Goal: Transaction & Acquisition: Purchase product/service

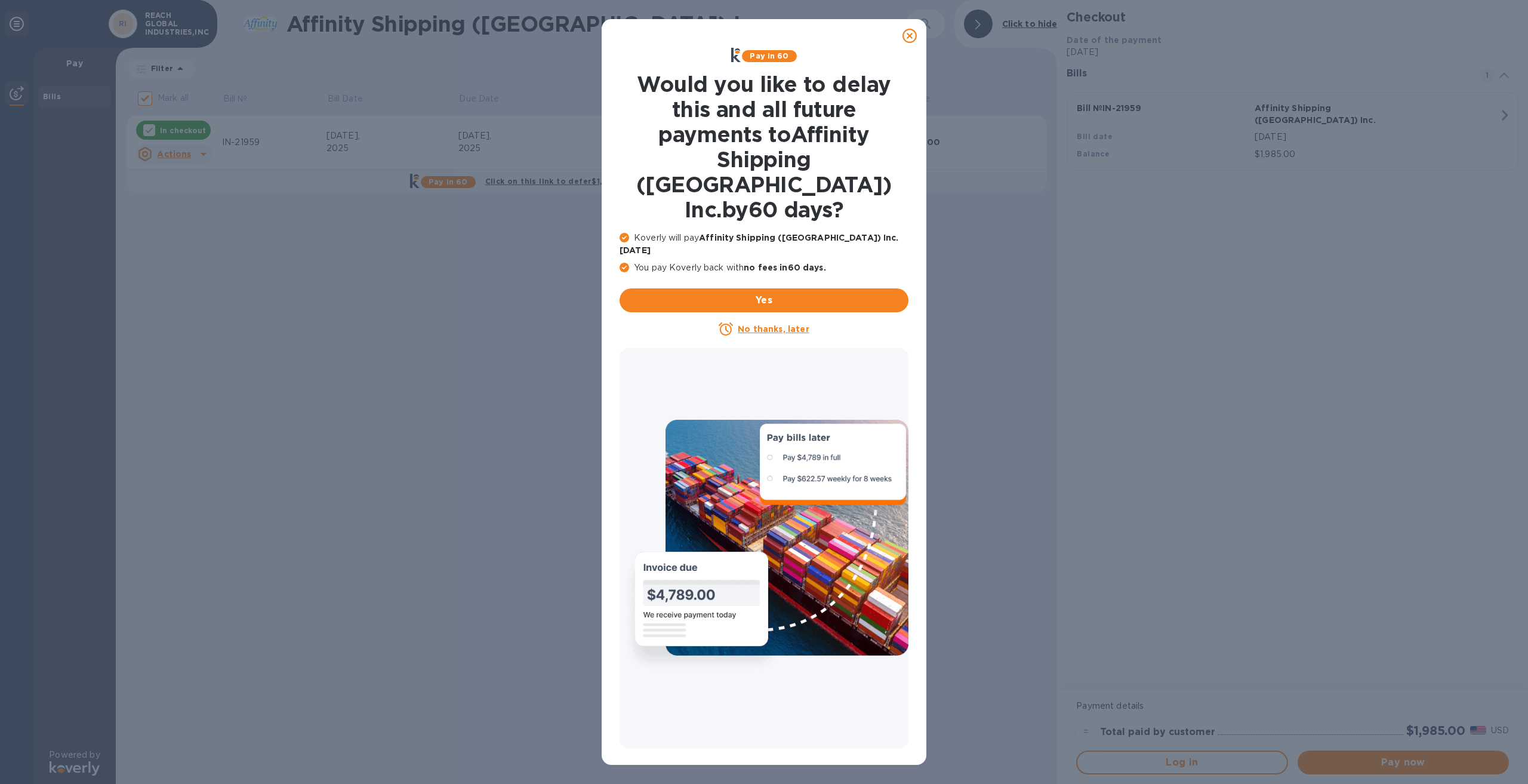
click at [766, 324] on u "No thanks, later" at bounding box center [773, 328] width 71 height 9
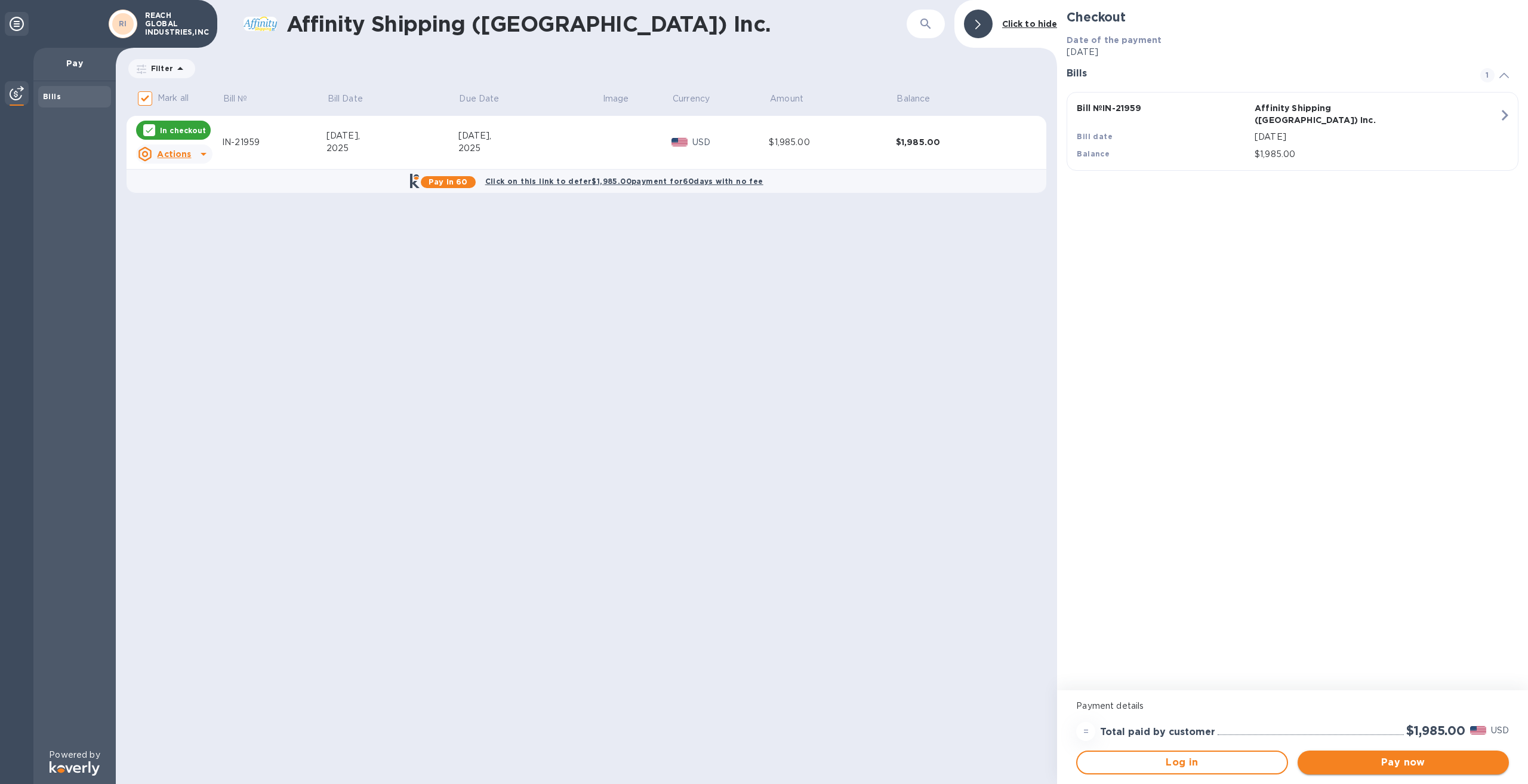
click at [1415, 765] on span "Pay now" at bounding box center [1403, 762] width 192 height 15
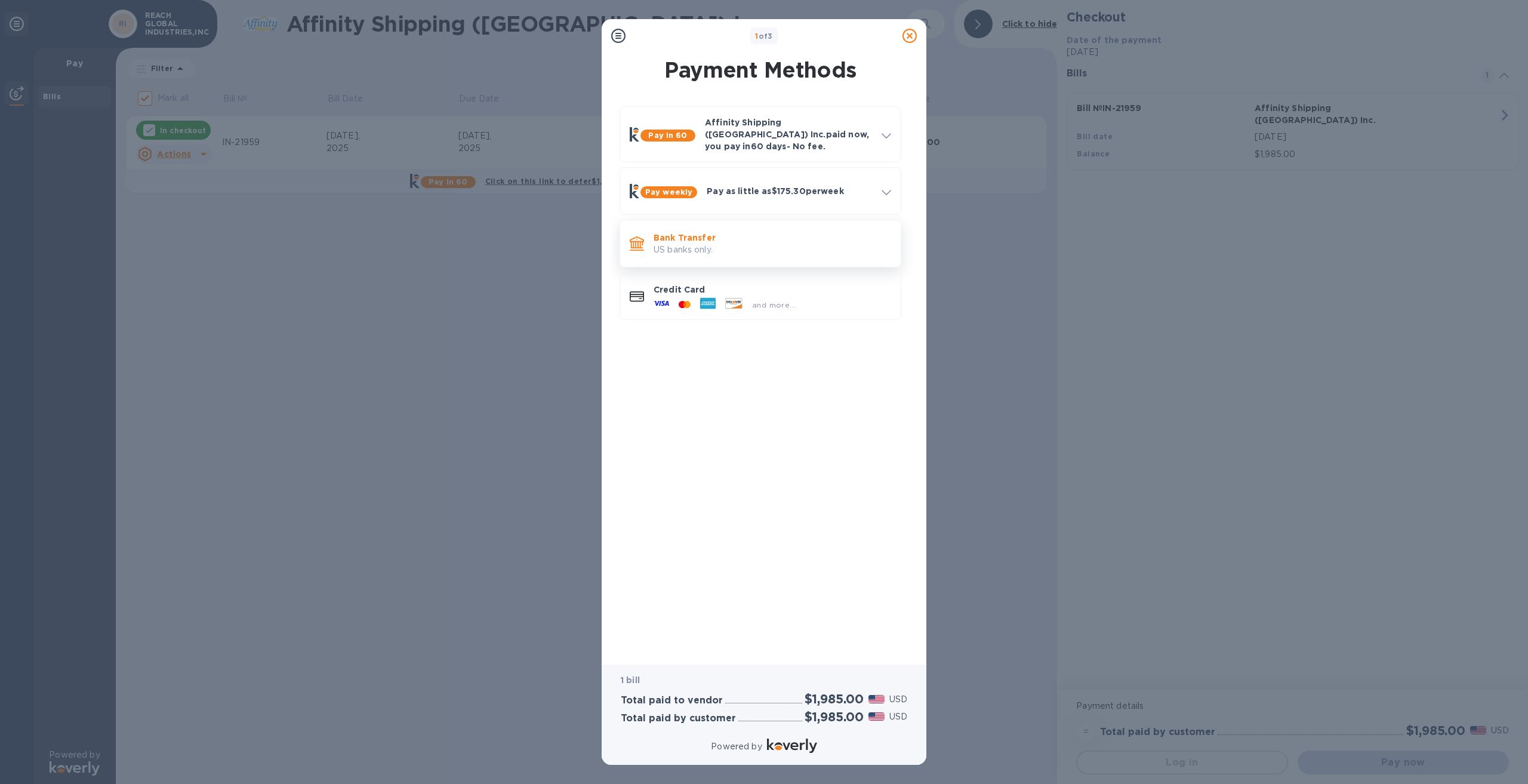
click at [705, 234] on p "Bank Transfer" at bounding box center [772, 237] width 237 height 12
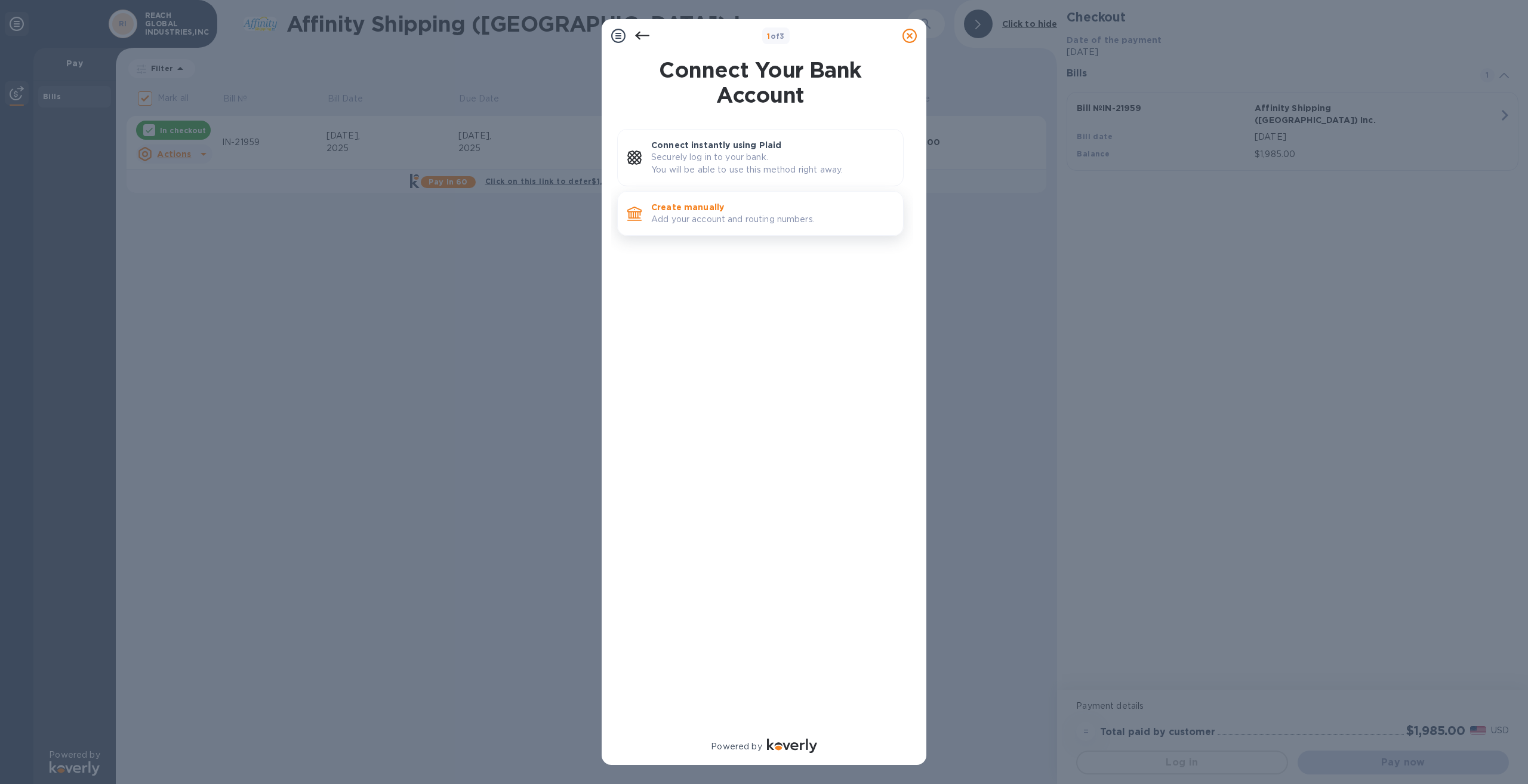
click at [702, 210] on p "Create manually" at bounding box center [772, 207] width 242 height 12
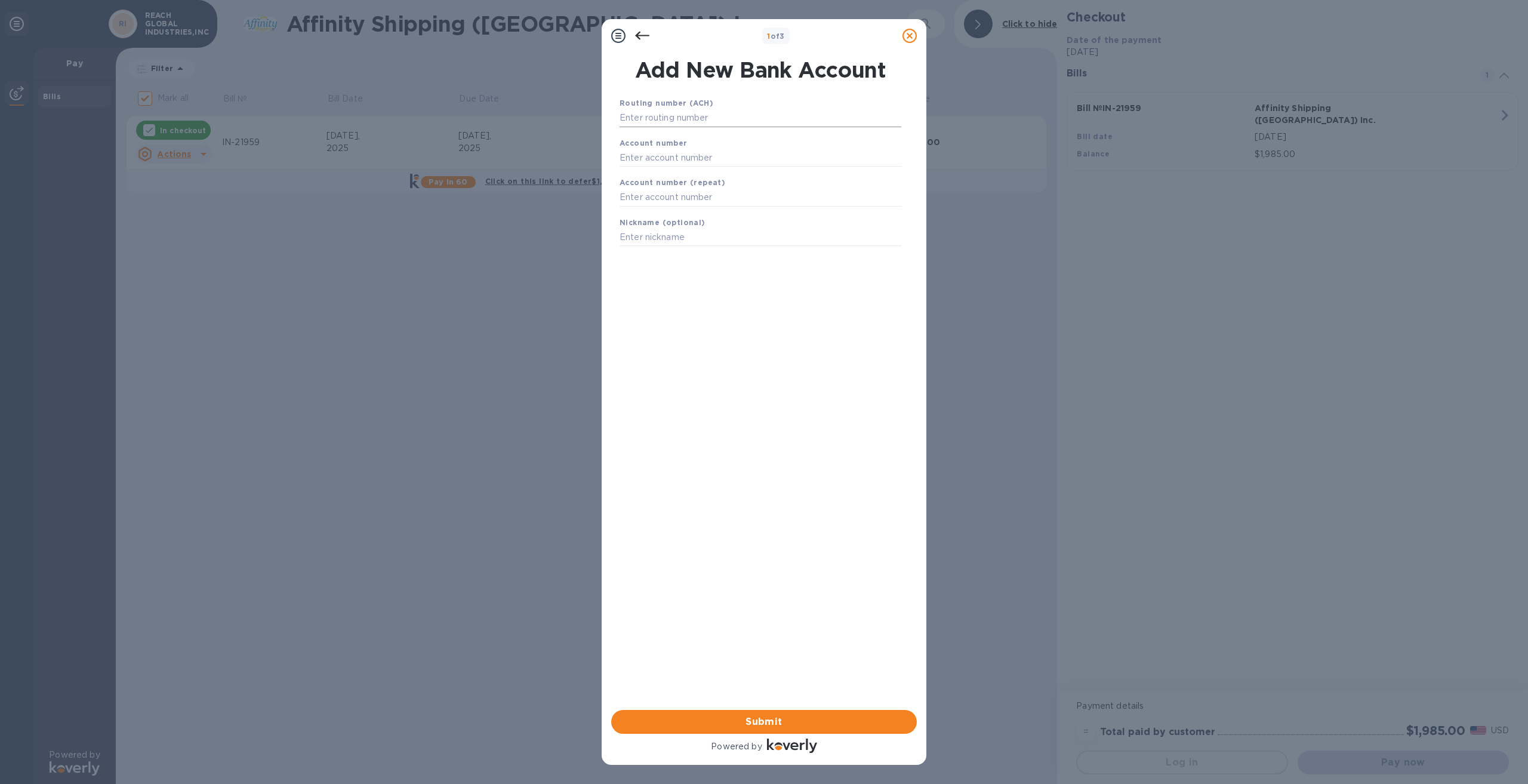
click at [690, 114] on input "text" at bounding box center [760, 118] width 281 height 18
type input "122016066"
click at [677, 176] on input "text" at bounding box center [760, 172] width 281 height 18
type input "750251151"
click at [672, 215] on input "text" at bounding box center [760, 212] width 281 height 18
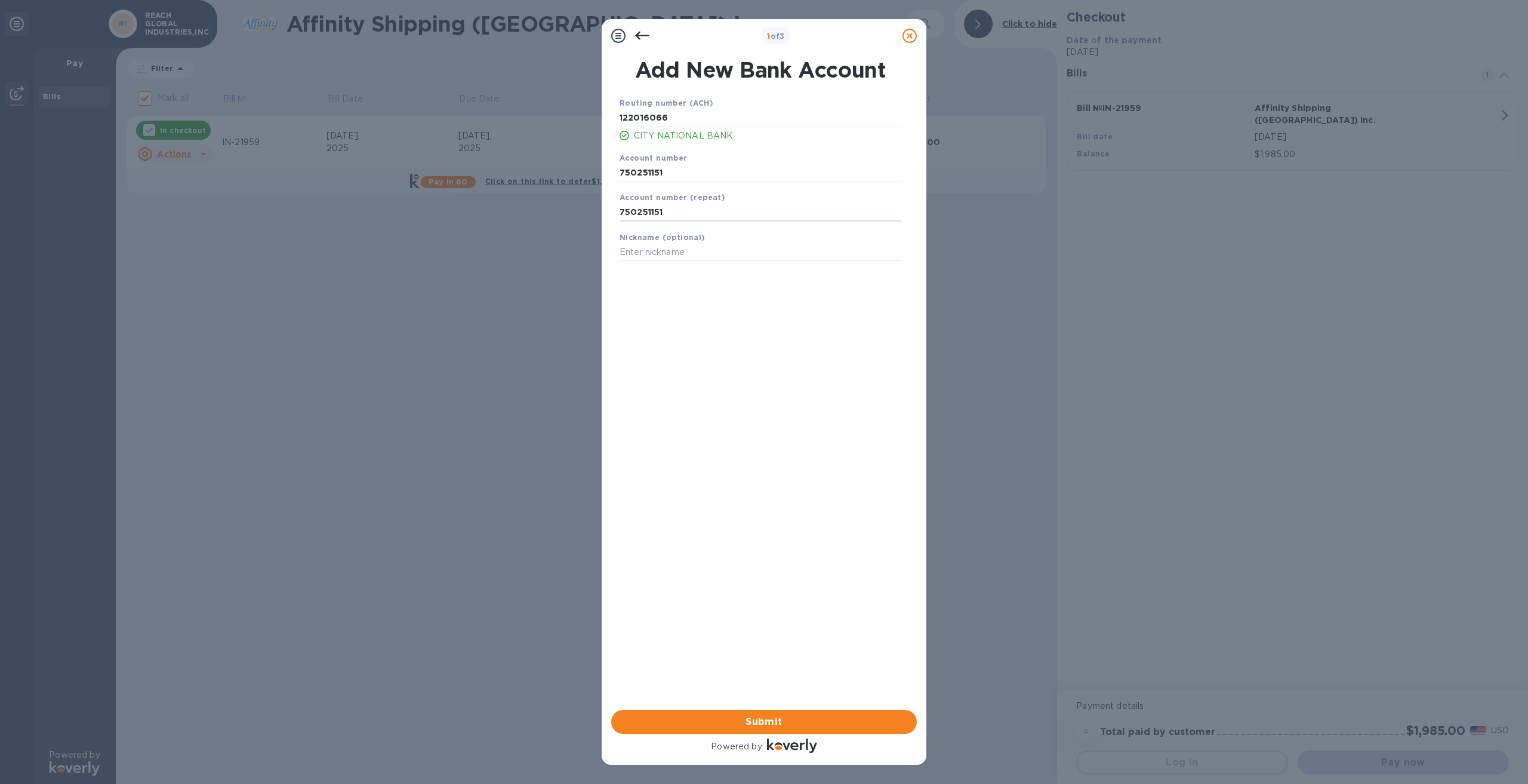
type input "750251151"
click at [705, 318] on div "Routing number (ACH) [US_BANK_ROUTING_MICR] CITY NATIONAL BANK Account number […" at bounding box center [760, 388] width 305 height 601
click at [668, 172] on input "750251151" at bounding box center [760, 172] width 281 height 18
type input "750251161"
click at [657, 212] on input "750251151" at bounding box center [760, 212] width 281 height 18
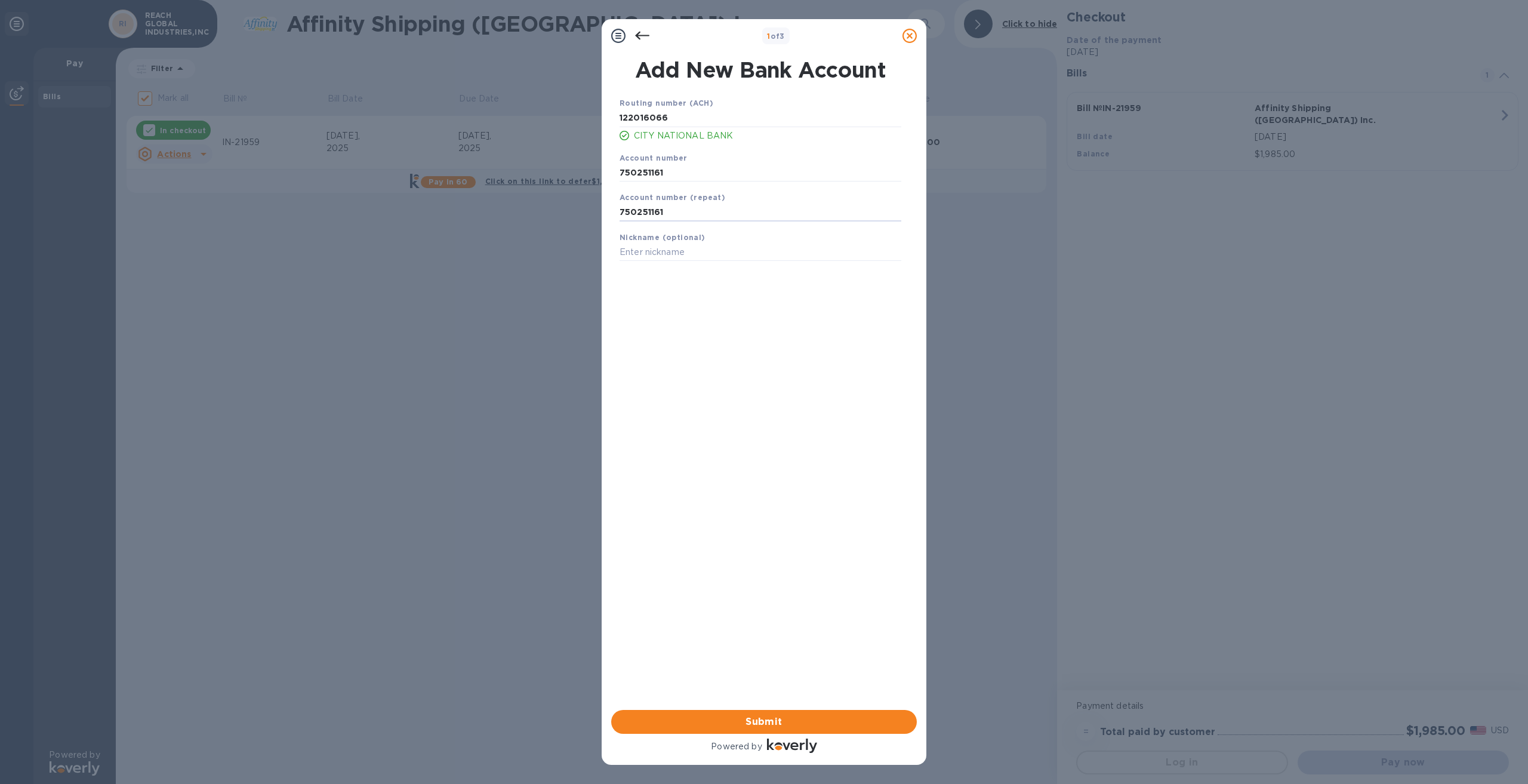
type input "750251161"
click at [698, 373] on div "Routing number (ACH) [US_BANK_ROUTING_MICR] CITY NATIONAL BANK Account number […" at bounding box center [760, 388] width 305 height 601
click at [778, 718] on span "Submit" at bounding box center [764, 722] width 287 height 15
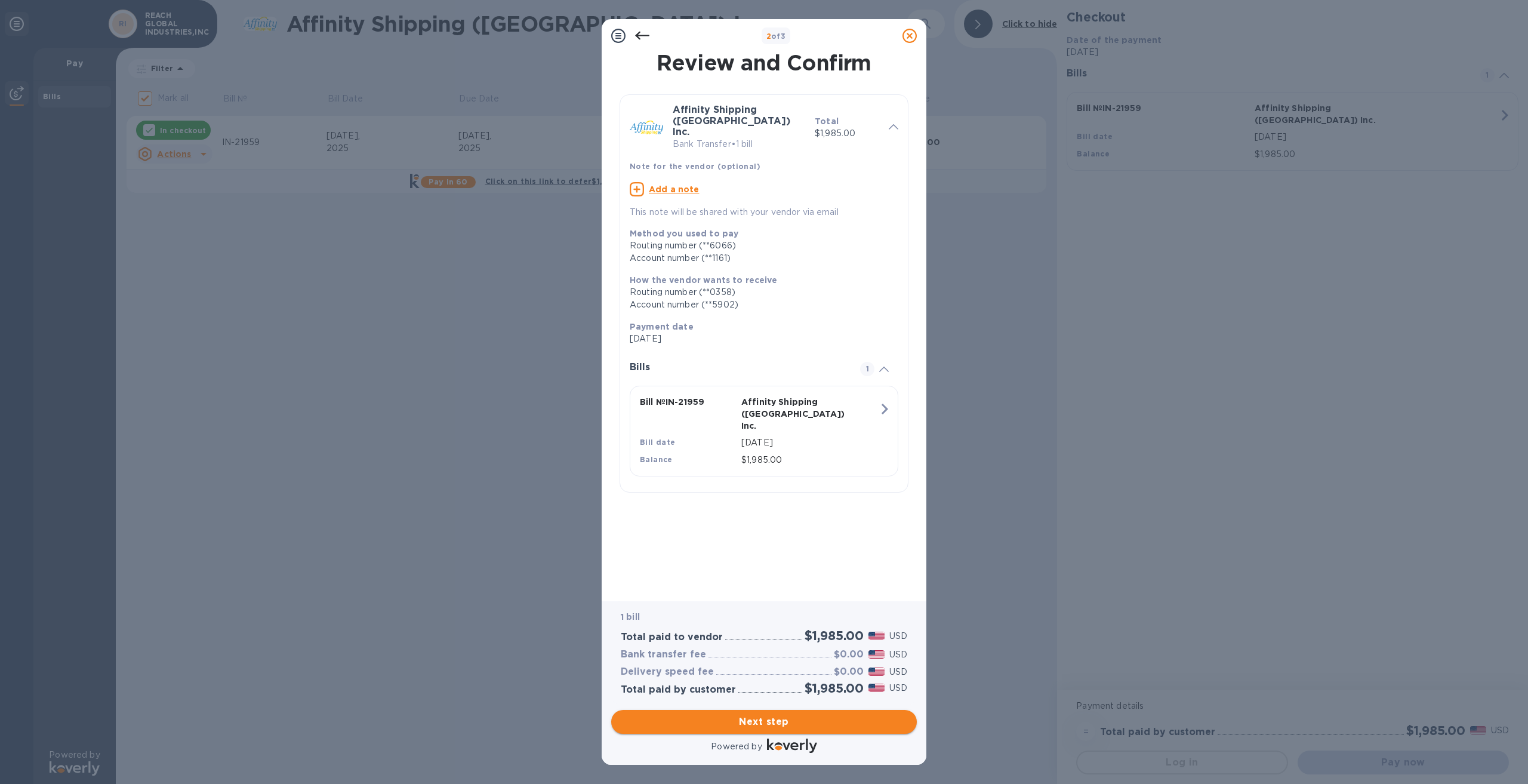
click at [776, 723] on span "Next step" at bounding box center [764, 722] width 287 height 15
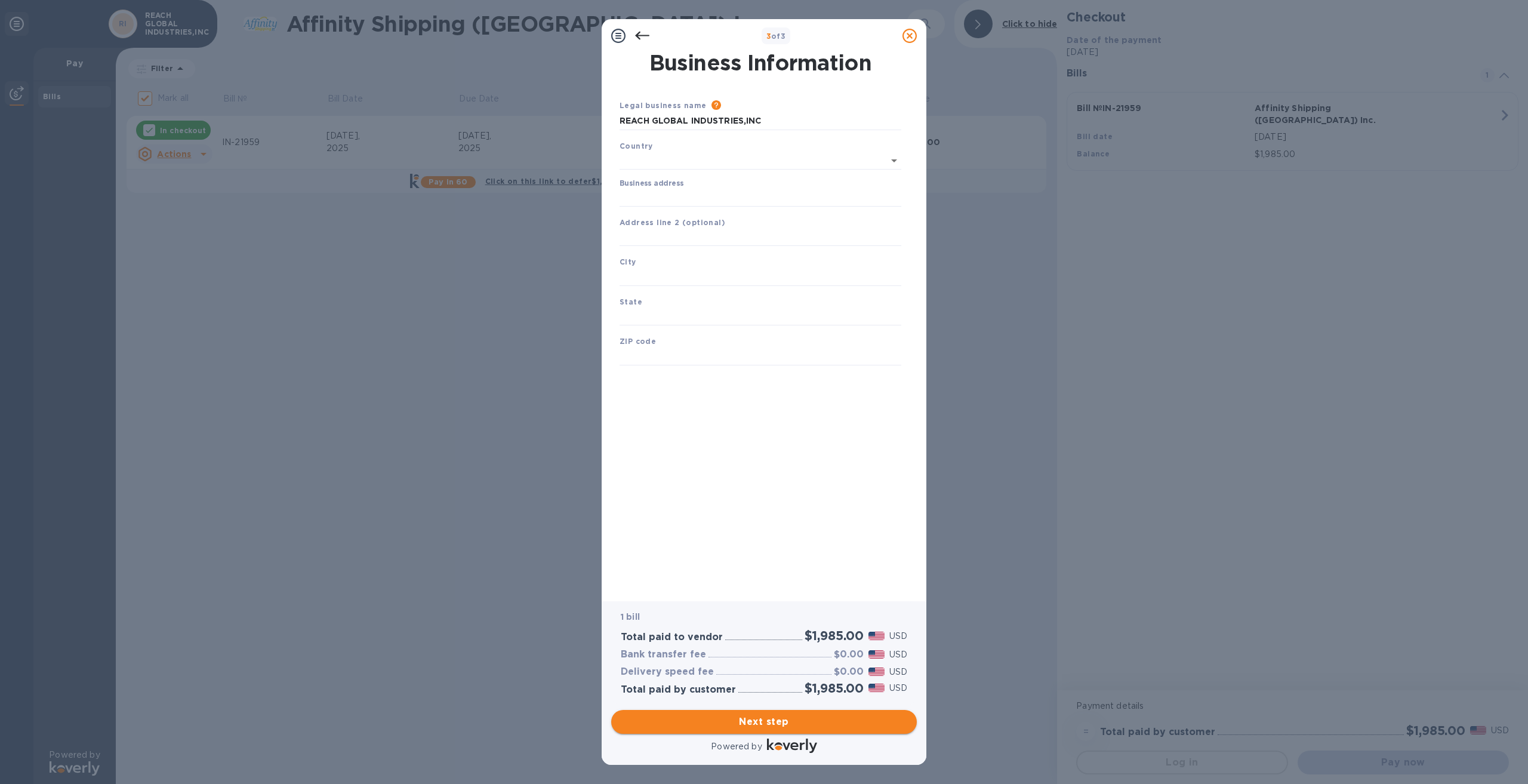
type input "[GEOGRAPHIC_DATA]"
click at [721, 190] on input "Business address" at bounding box center [760, 195] width 281 height 18
type input "8 Corporate Park"
click at [686, 236] on input "text" at bounding box center [760, 234] width 281 height 18
type input "Suite 300"
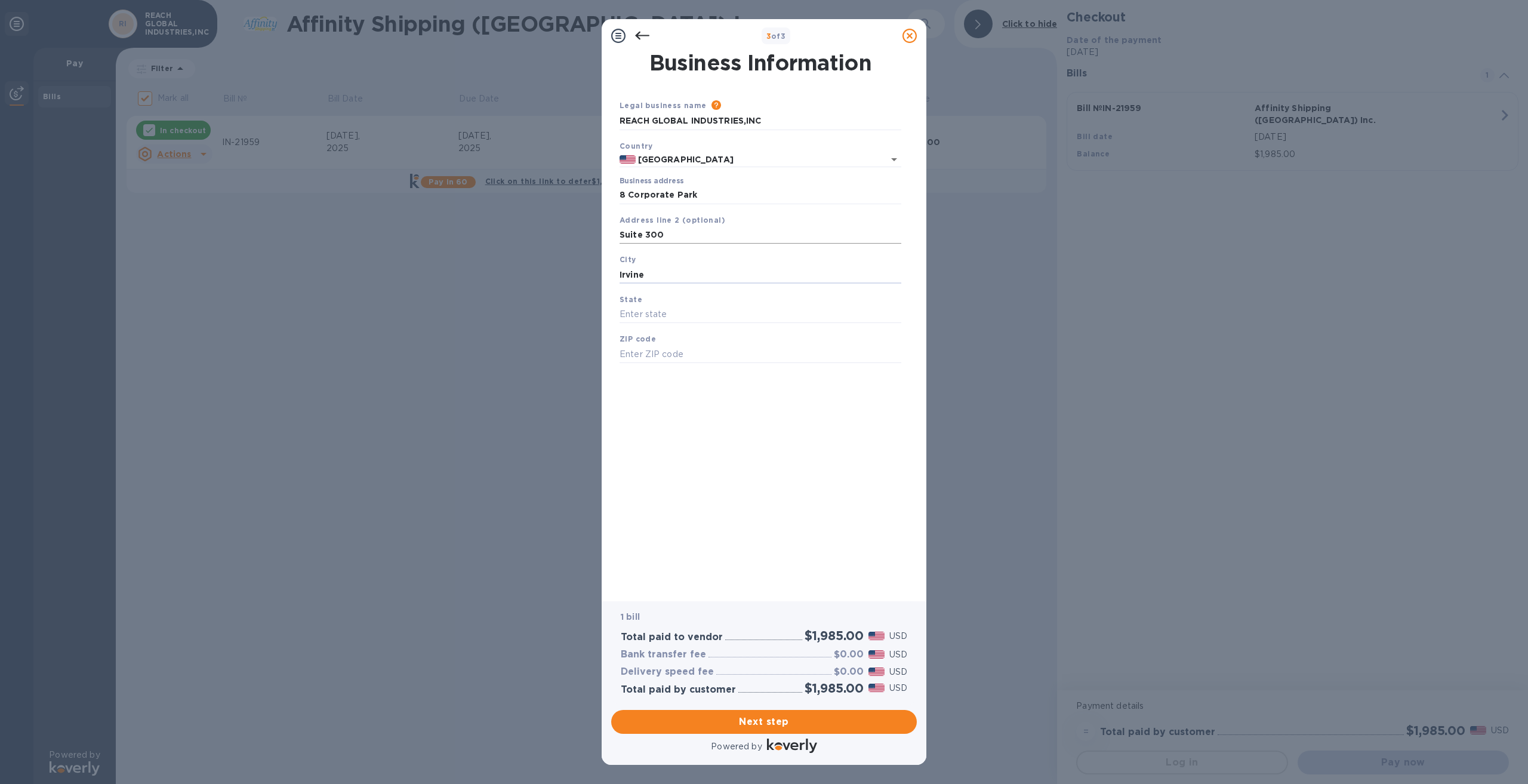
type input "Irvine"
type input "CA"
type input "92606"
click at [742, 721] on span "Next step" at bounding box center [764, 722] width 287 height 15
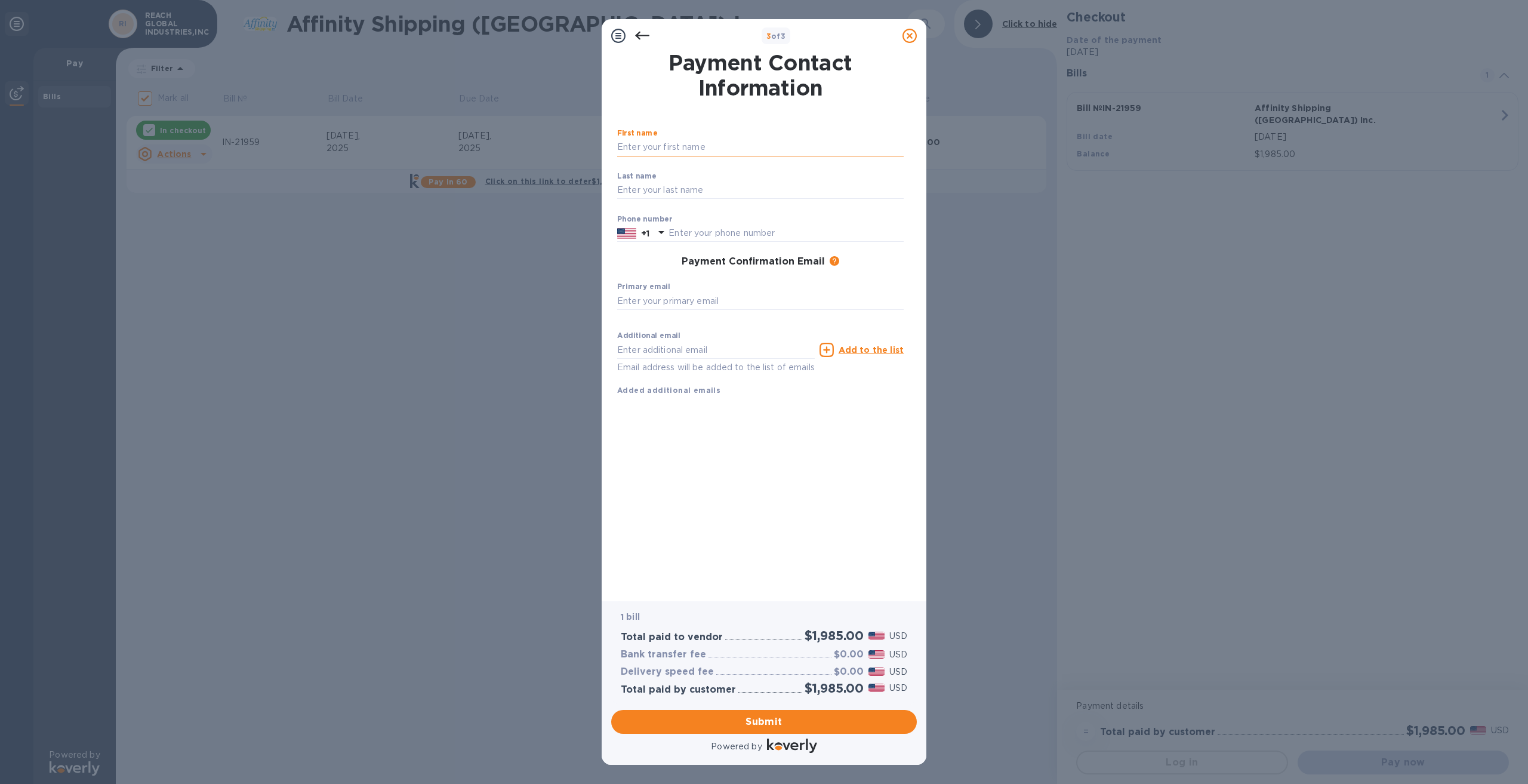
click at [717, 150] on input "text" at bounding box center [761, 147] width 287 height 18
type input "[PERSON_NAME]"
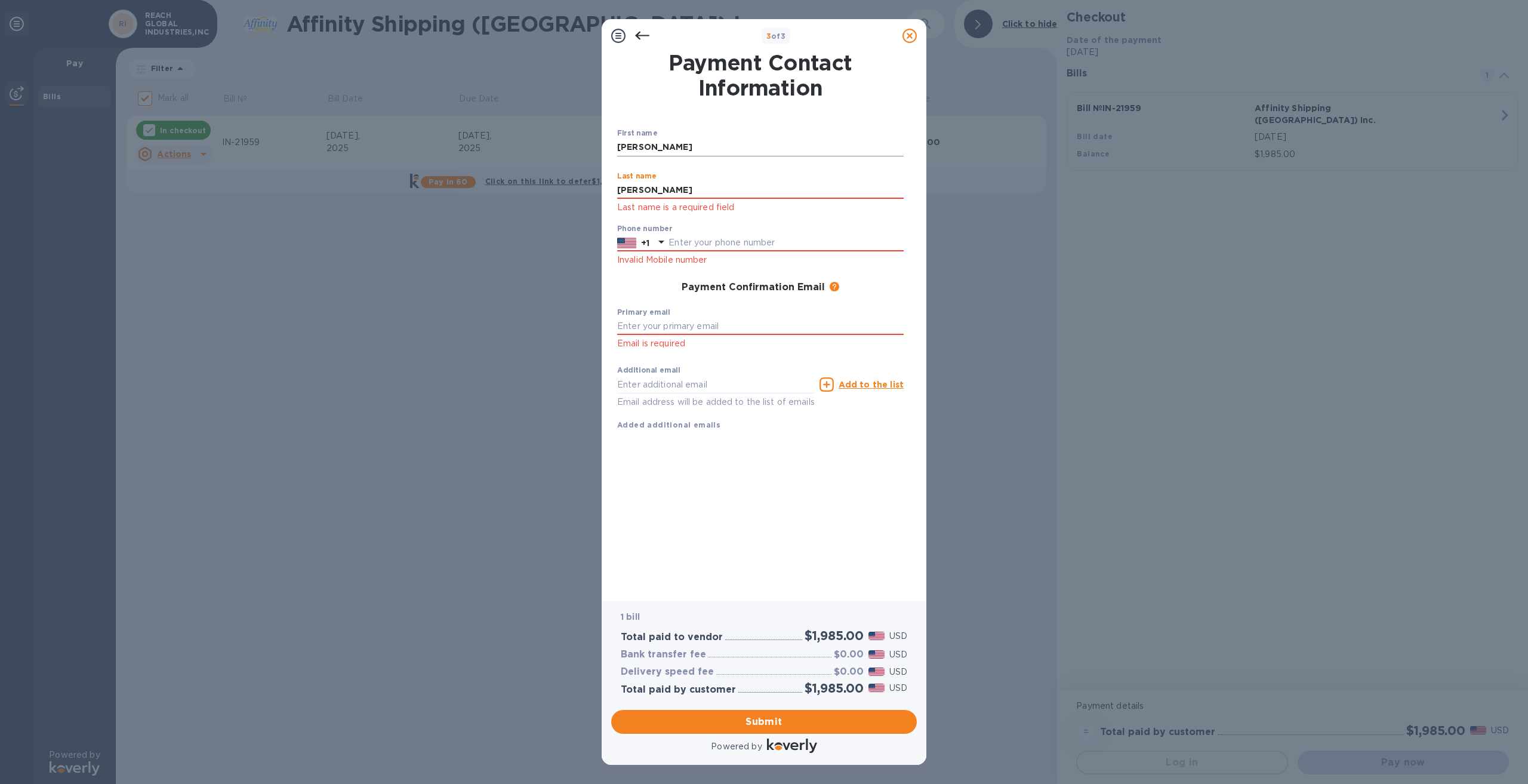
type input "[PERSON_NAME]"
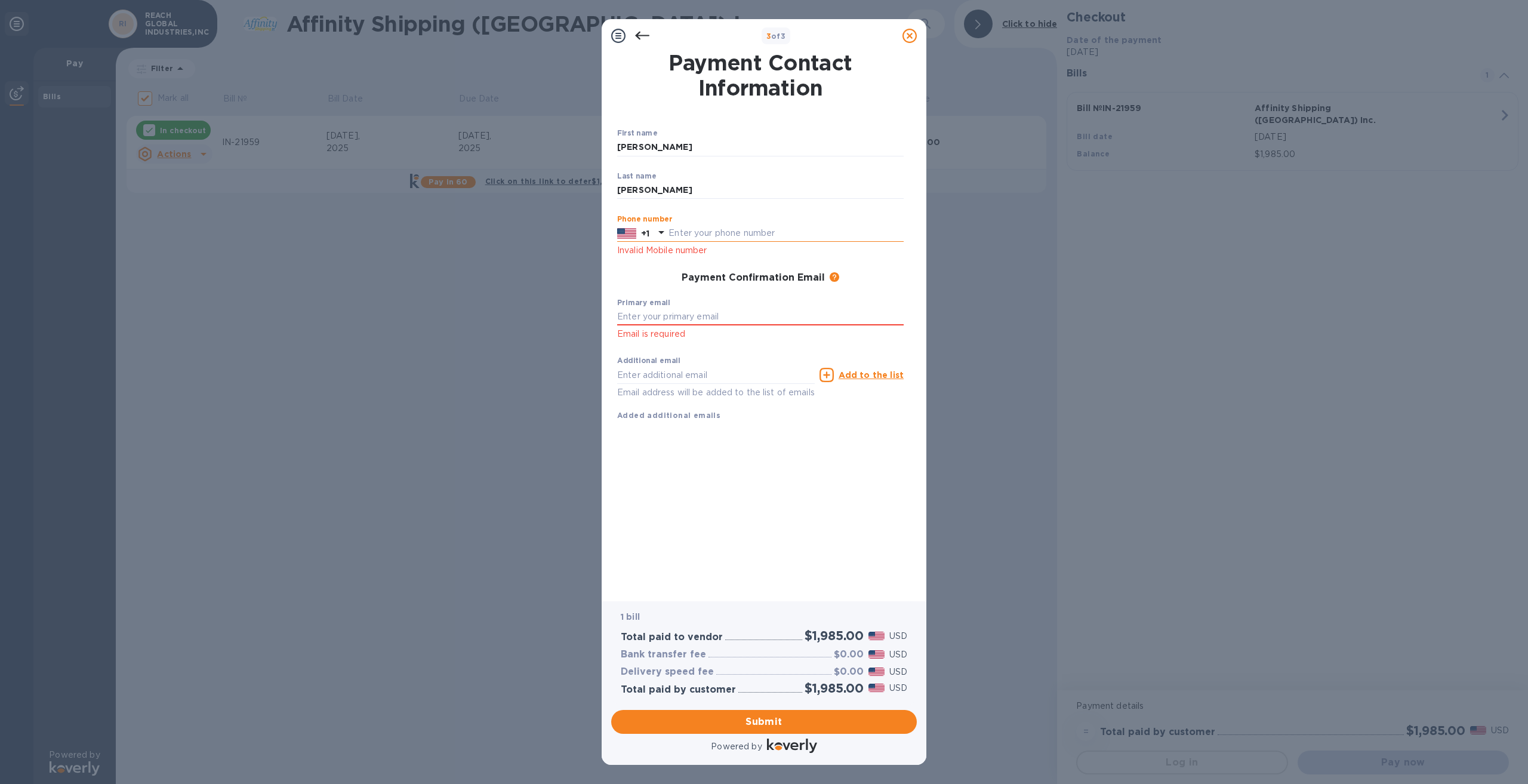
click at [725, 234] on input "text" at bounding box center [786, 233] width 235 height 18
type input "9496781095"
click at [687, 317] on input "text" at bounding box center [761, 317] width 287 height 18
type input "[PERSON_NAME][EMAIL_ADDRESS][DOMAIN_NAME]"
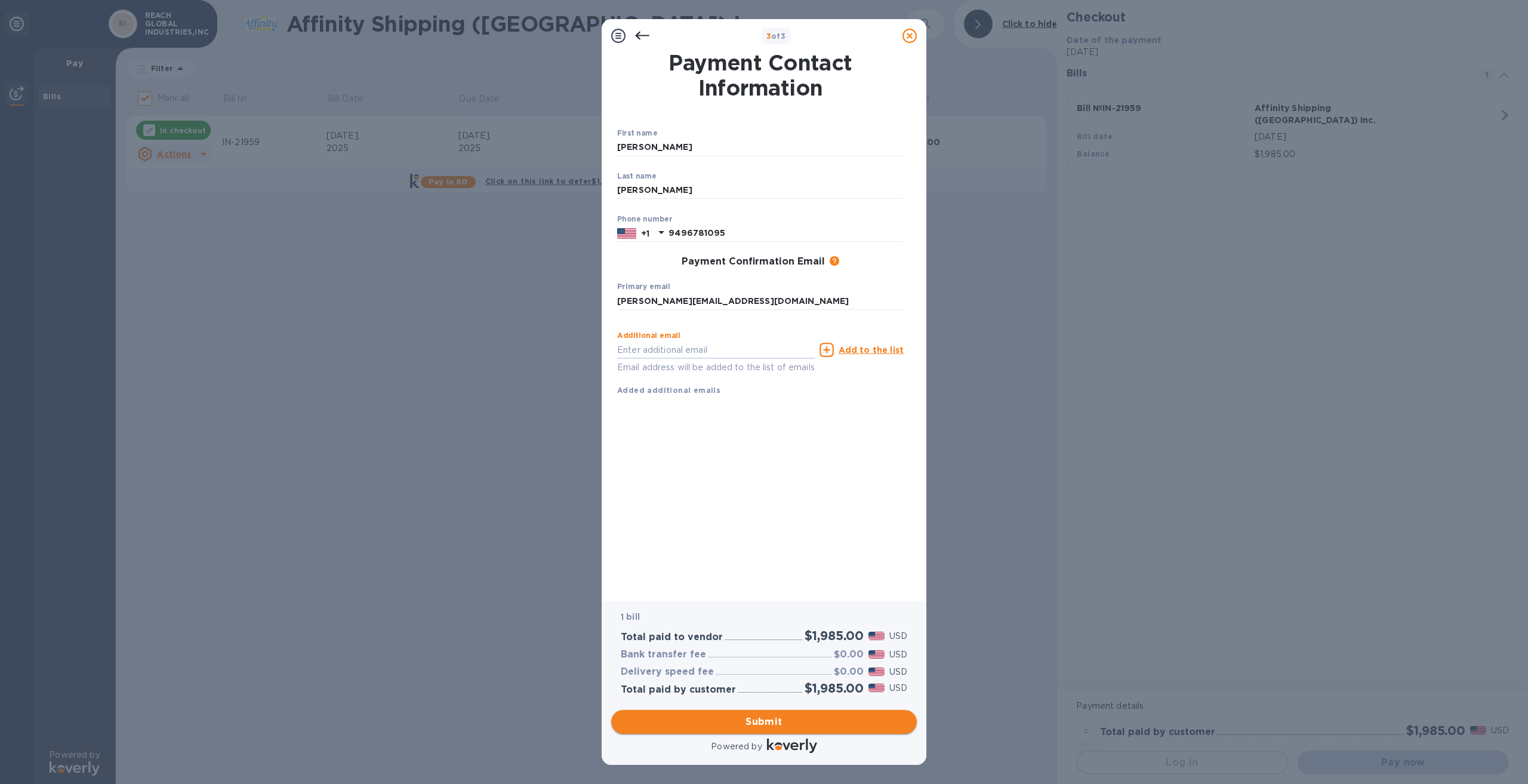
click at [780, 718] on span "Submit" at bounding box center [764, 722] width 287 height 15
checkbox input "false"
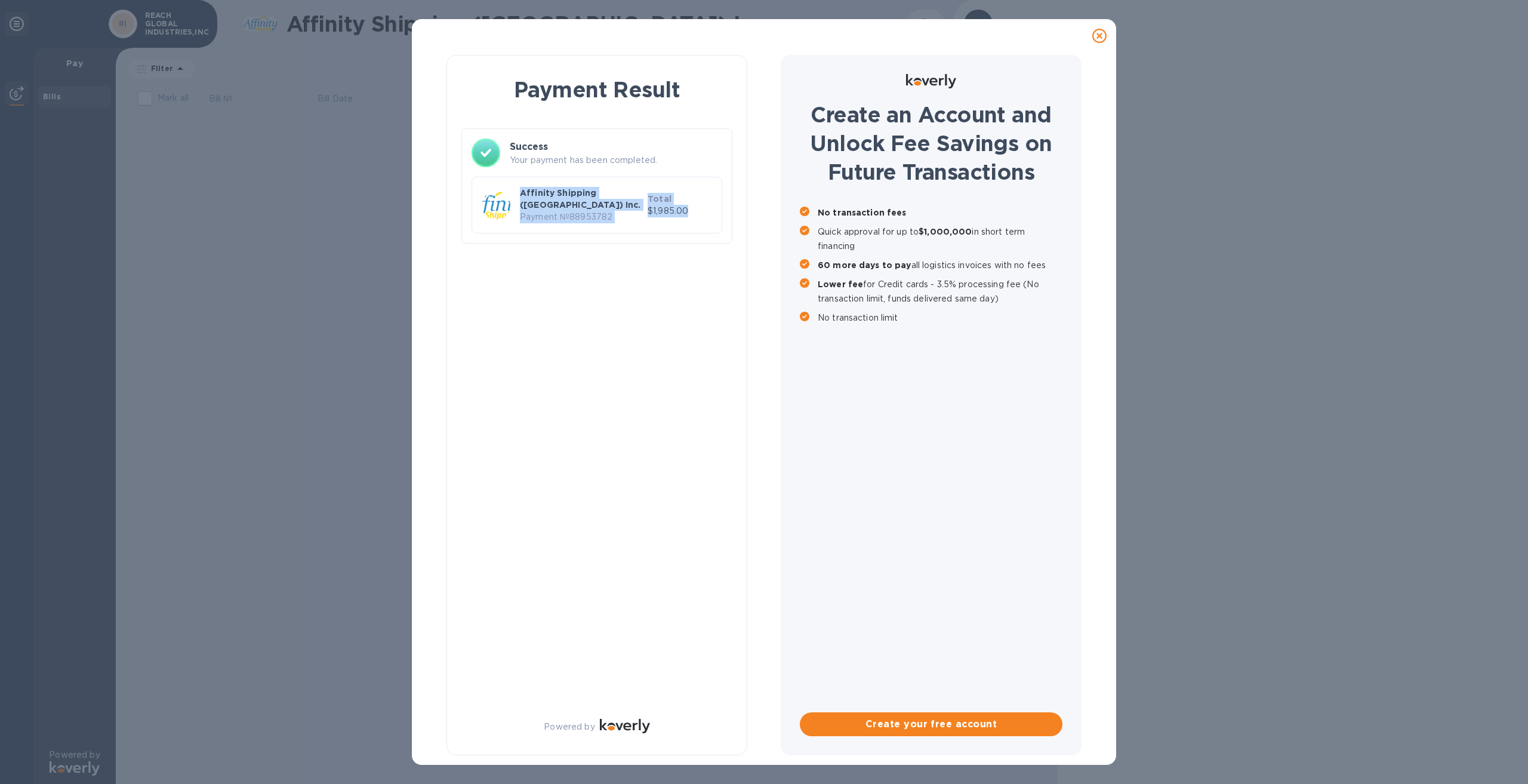
drag, startPoint x: 708, startPoint y: 206, endPoint x: 503, endPoint y: 208, distance: 205.0
click at [503, 208] on div "Affinity Shipping ([GEOGRAPHIC_DATA]) Inc. Payment № 88953782 Total $1,985.00" at bounding box center [597, 204] width 235 height 41
copy div "Affinity Shipping ([GEOGRAPHIC_DATA]) Inc. Payment № 88953782 Total $1,985.00"
